Goal: Information Seeking & Learning: Learn about a topic

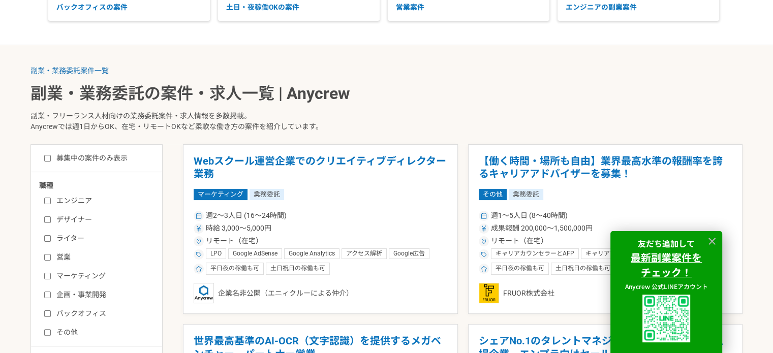
scroll to position [254, 0]
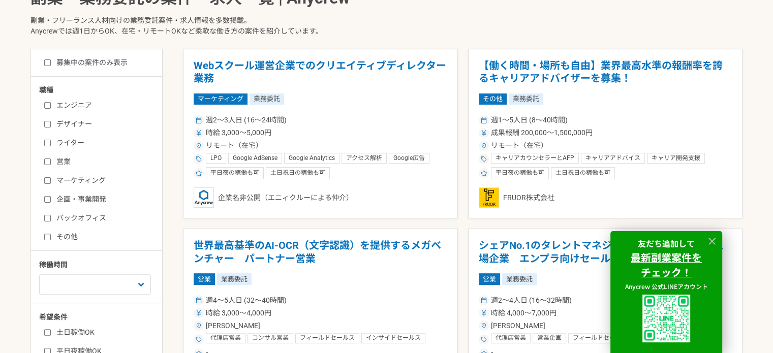
click at [46, 124] on input "デザイナー" at bounding box center [47, 124] width 7 height 7
checkbox input "true"
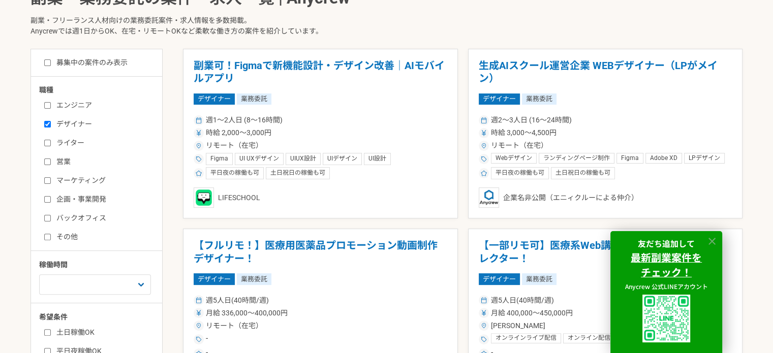
click at [709, 240] on icon at bounding box center [713, 242] width 12 height 12
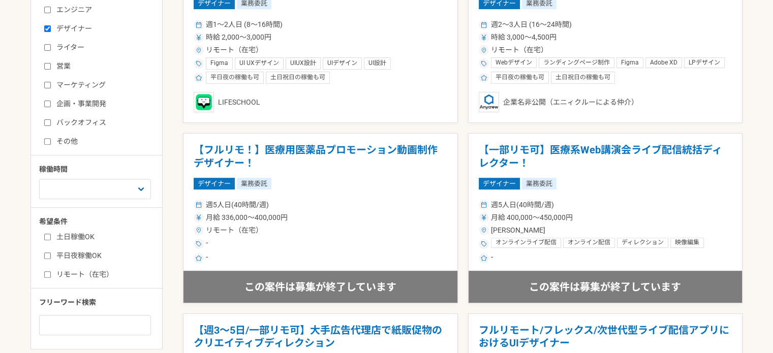
scroll to position [356, 0]
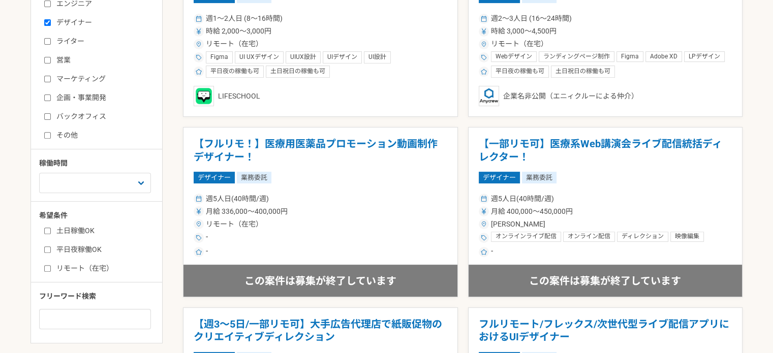
click at [47, 268] on input "リモート（在宅）" at bounding box center [47, 268] width 7 height 7
checkbox input "true"
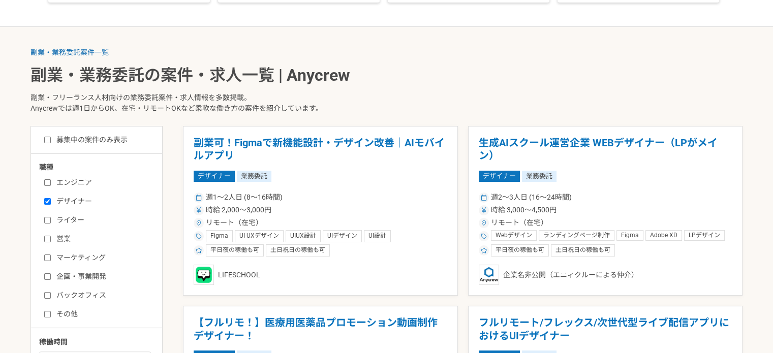
scroll to position [153, 0]
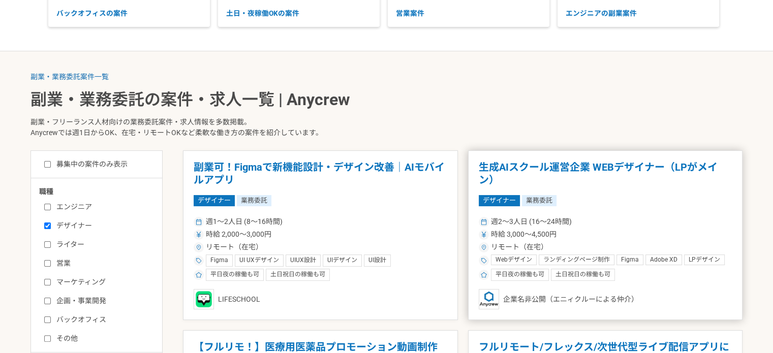
click at [594, 172] on h1 "生成AIスクール運営企業 WEBデザイナー（LPがメイン）" at bounding box center [606, 174] width 254 height 26
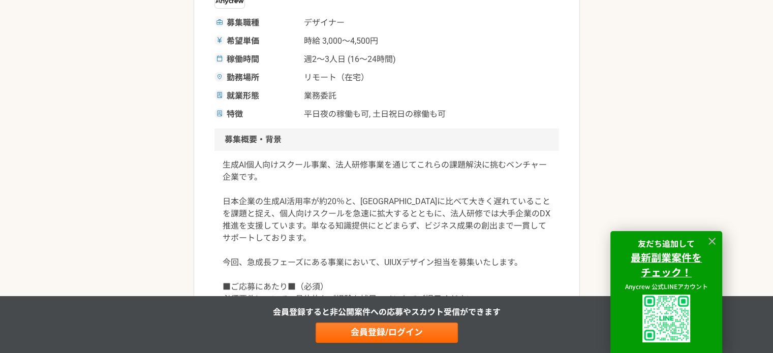
scroll to position [203, 0]
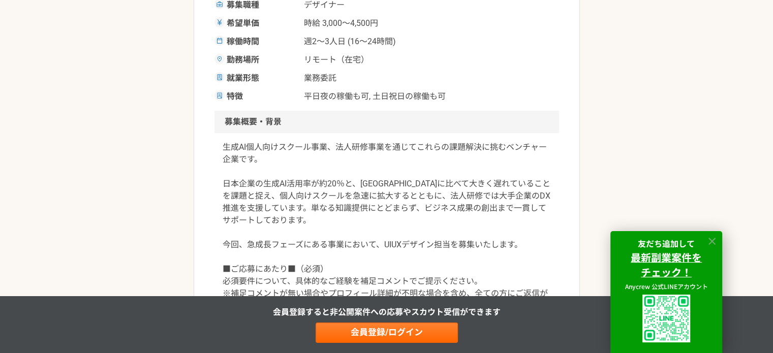
click at [711, 242] on icon at bounding box center [712, 241] width 7 height 7
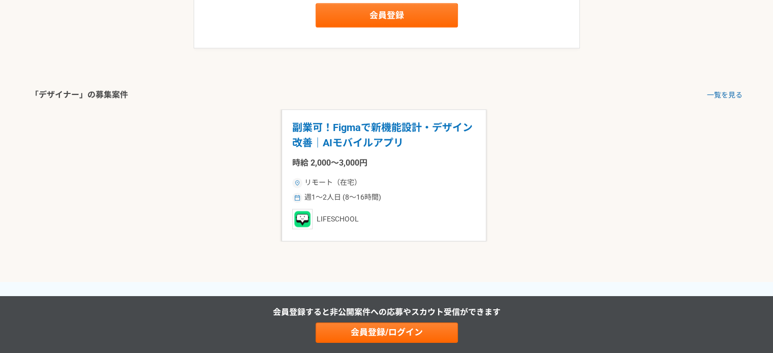
scroll to position [1424, 0]
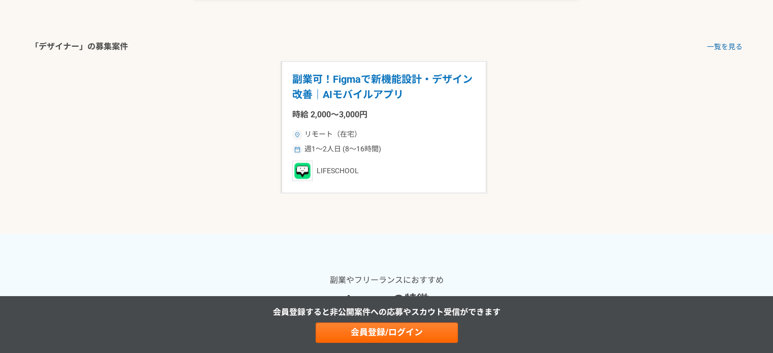
click at [321, 88] on p "副業可！Figmaで新機能設計・デザイン改善｜AIモバイルアプリ" at bounding box center [384, 87] width 184 height 31
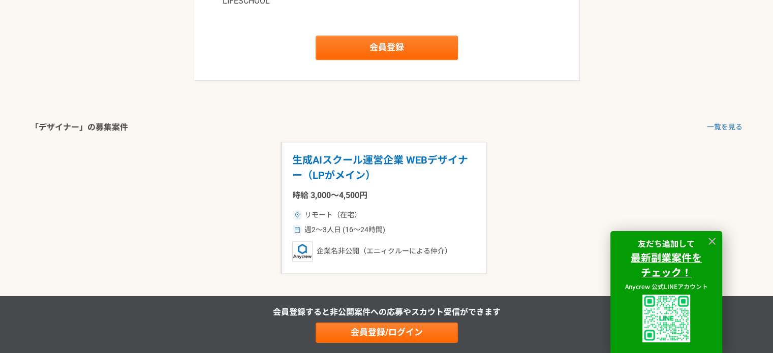
scroll to position [1170, 0]
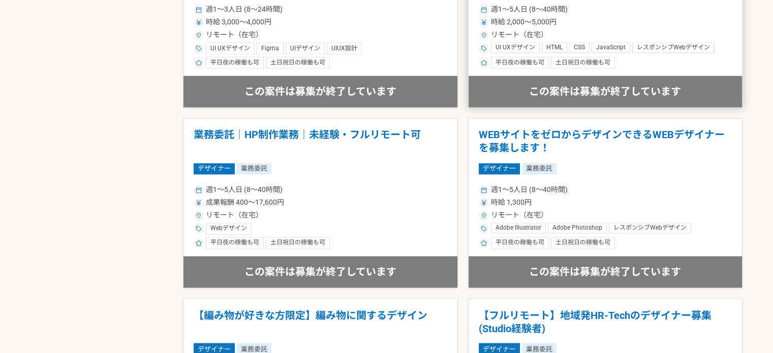
scroll to position [1831, 0]
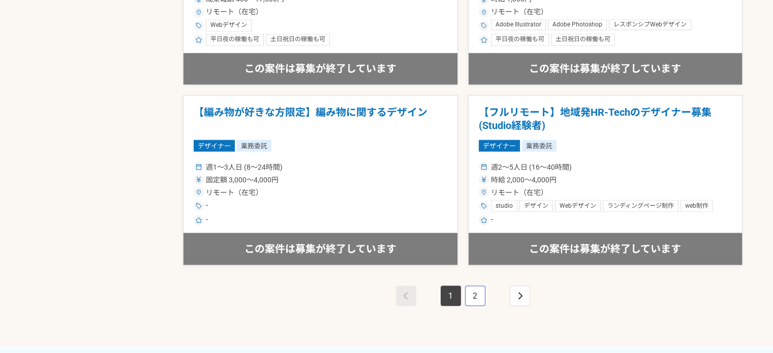
click at [477, 292] on link "2" at bounding box center [475, 296] width 20 height 20
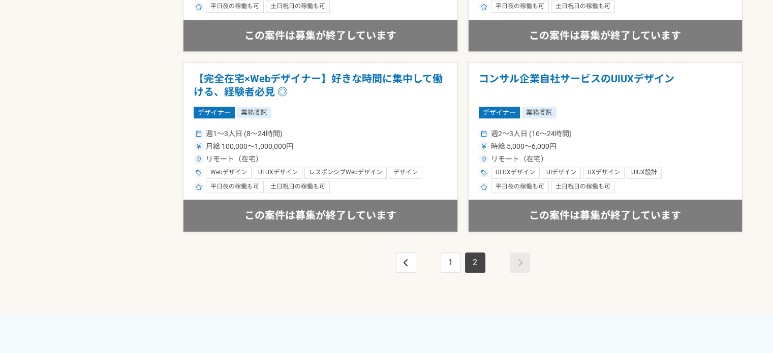
scroll to position [966, 0]
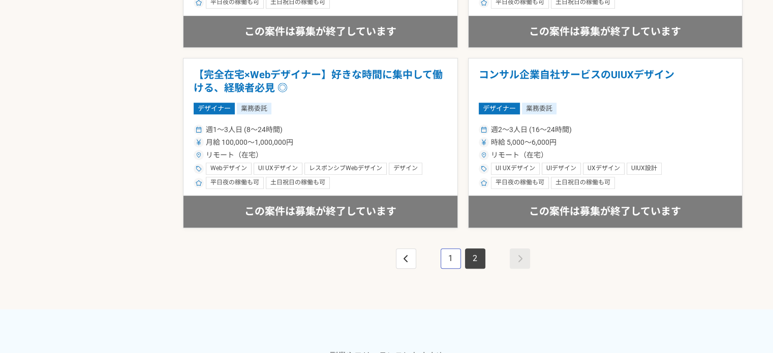
click at [448, 254] on link "1" at bounding box center [451, 259] width 20 height 20
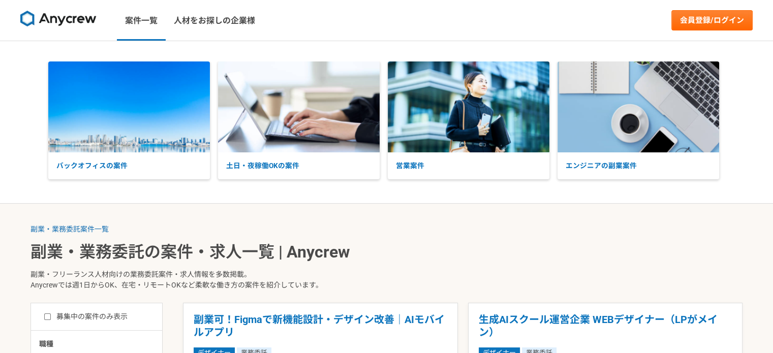
click at [69, 22] on img at bounding box center [58, 19] width 76 height 16
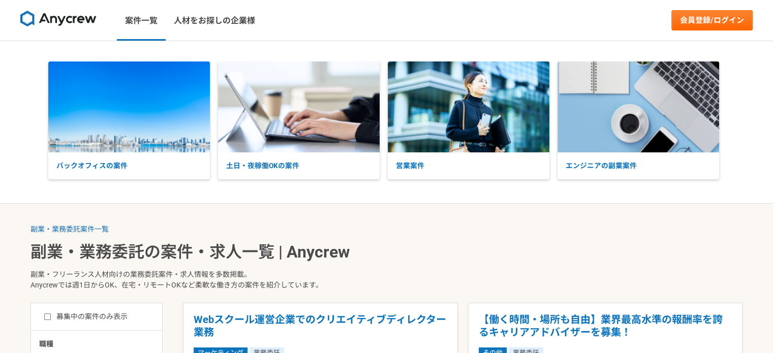
click at [77, 16] on img at bounding box center [58, 19] width 76 height 16
click at [24, 22] on img at bounding box center [58, 19] width 76 height 16
click at [44, 16] on img at bounding box center [58, 19] width 76 height 16
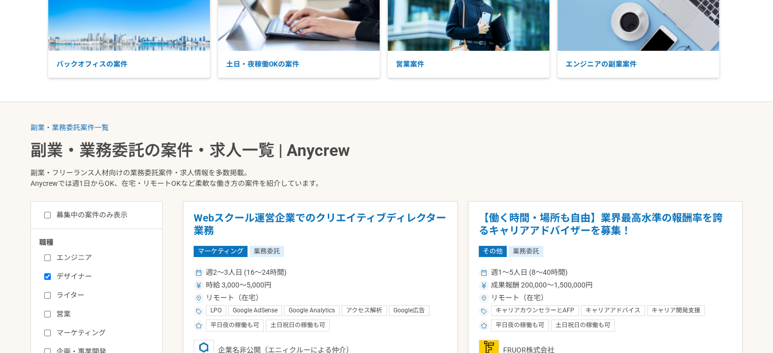
click at [737, 81] on div "バックオフィスの案件 土日・夜稼働OKの案件 営業案件 エンジニアの副業案件" at bounding box center [386, 20] width 773 height 163
